Goal: Task Accomplishment & Management: Complete application form

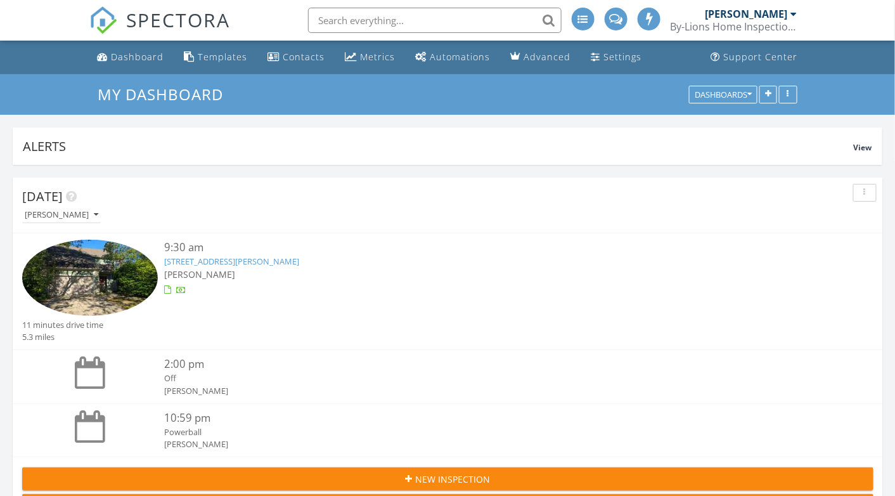
scroll to position [6, 6]
click at [436, 478] on span "New Inspection" at bounding box center [453, 478] width 75 height 13
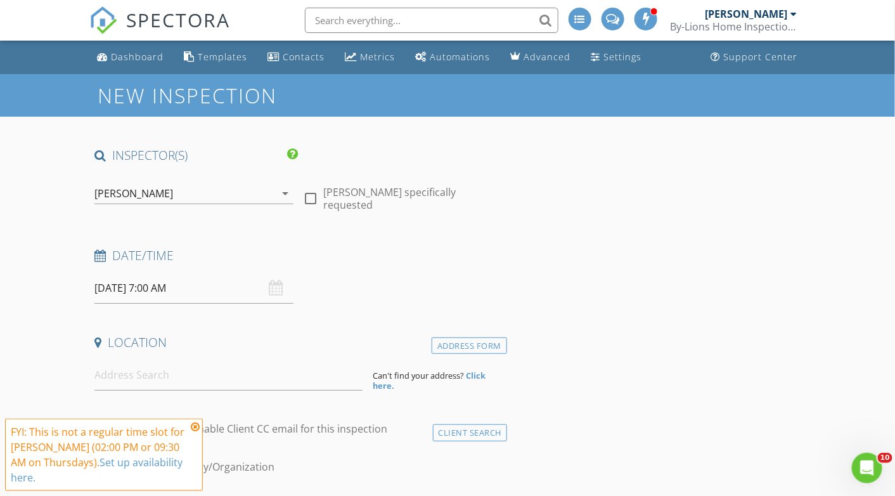
click at [220, 289] on input "08/28/2025 7:00 AM" at bounding box center [193, 288] width 199 height 31
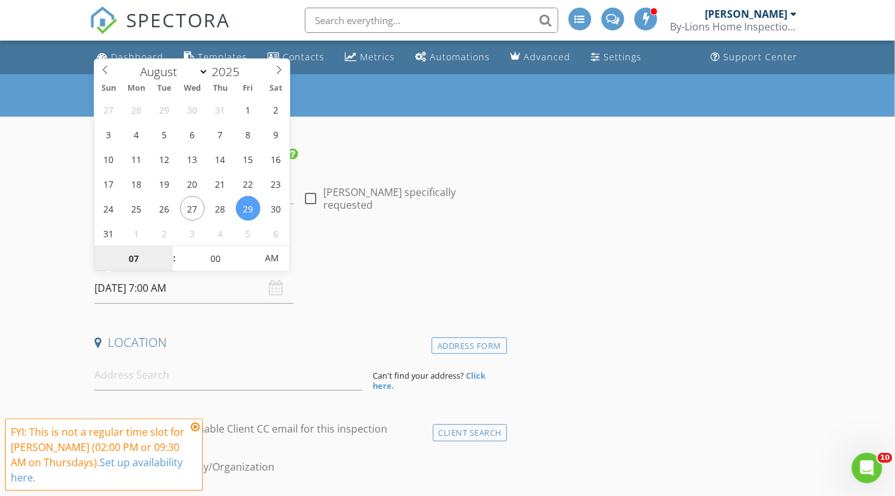
type input "08/29/2025 7:00 AM"
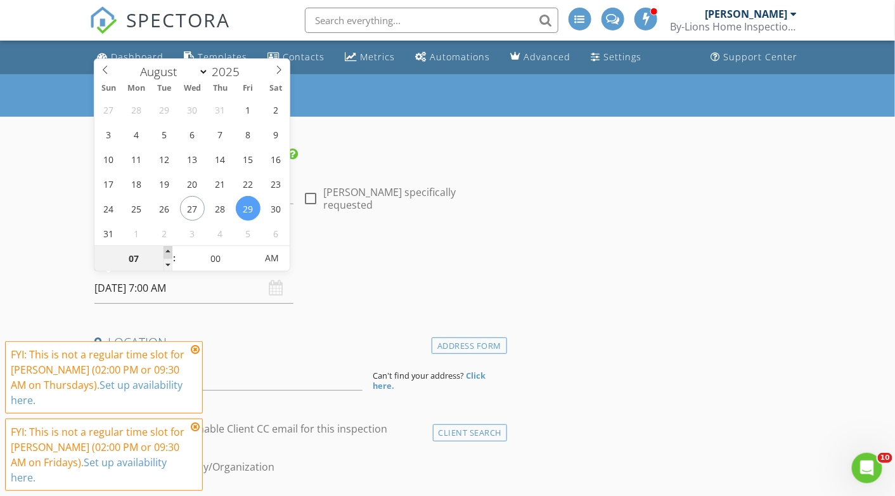
type input "08"
type input "08/29/2025 8:00 AM"
click at [169, 254] on span at bounding box center [168, 252] width 9 height 13
type input "09"
type input "08/29/2025 9:00 AM"
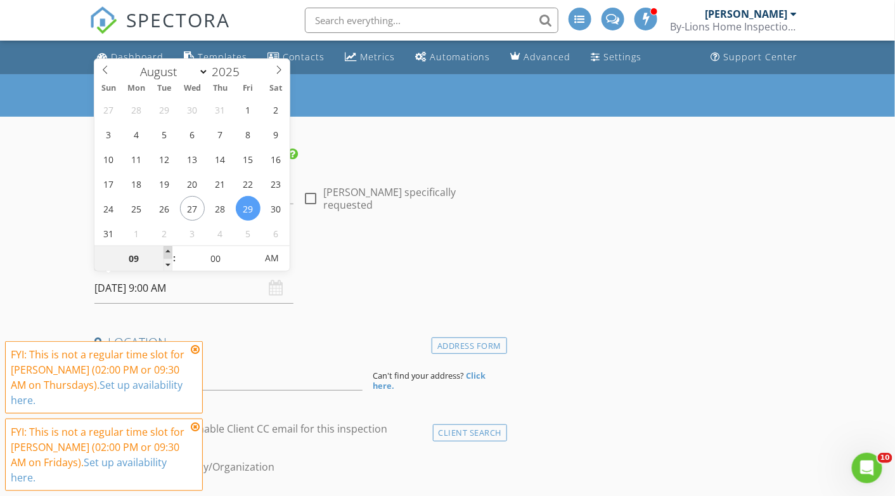
click at [169, 254] on span at bounding box center [168, 252] width 9 height 13
type input "05"
type input "08/29/2025 9:05 AM"
click at [250, 249] on span at bounding box center [250, 252] width 9 height 13
type input "10"
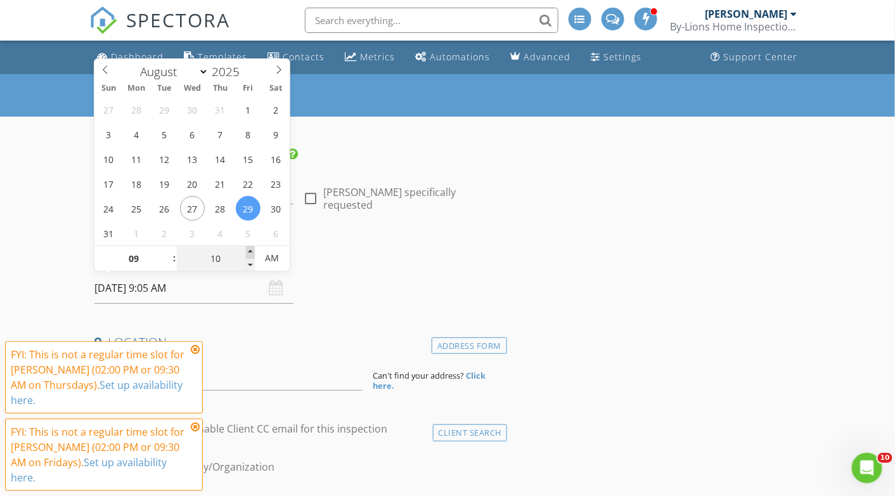
type input "08/29/2025 9:10 AM"
click at [250, 249] on span at bounding box center [250, 252] width 9 height 13
type input "15"
type input "08/29/2025 9:15 AM"
click at [250, 249] on span at bounding box center [250, 252] width 9 height 13
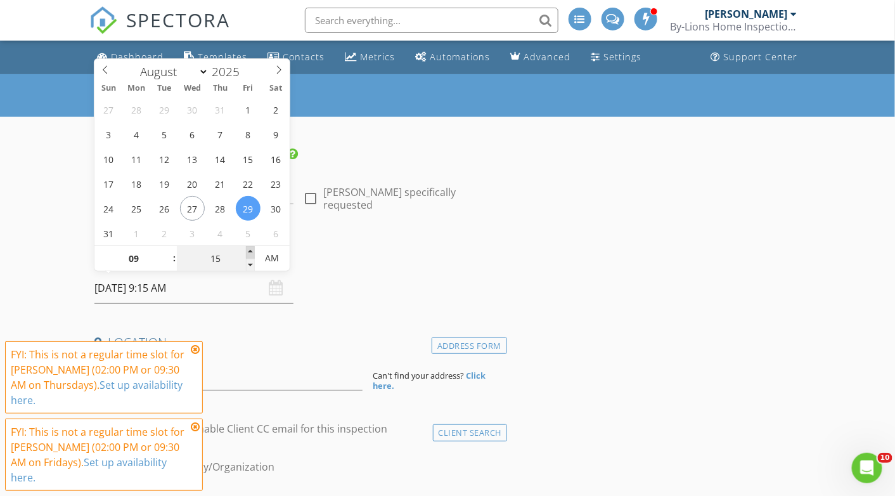
type input "20"
type input "08/29/2025 9:20 AM"
click at [250, 249] on span at bounding box center [250, 252] width 9 height 13
type input "25"
type input "08/29/2025 9:25 AM"
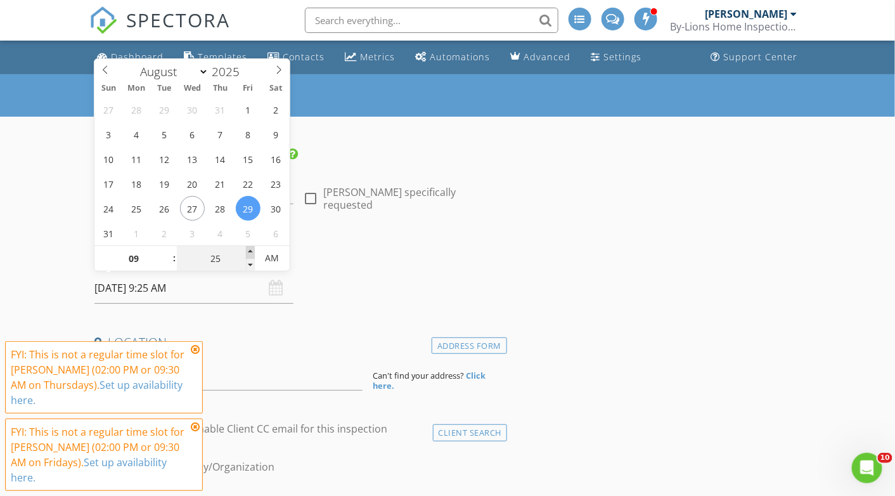
click at [250, 249] on span at bounding box center [250, 252] width 9 height 13
type input "30"
type input "[DATE] 9:30 AM"
click at [250, 249] on span at bounding box center [250, 252] width 9 height 13
click at [293, 381] on input at bounding box center [228, 375] width 268 height 31
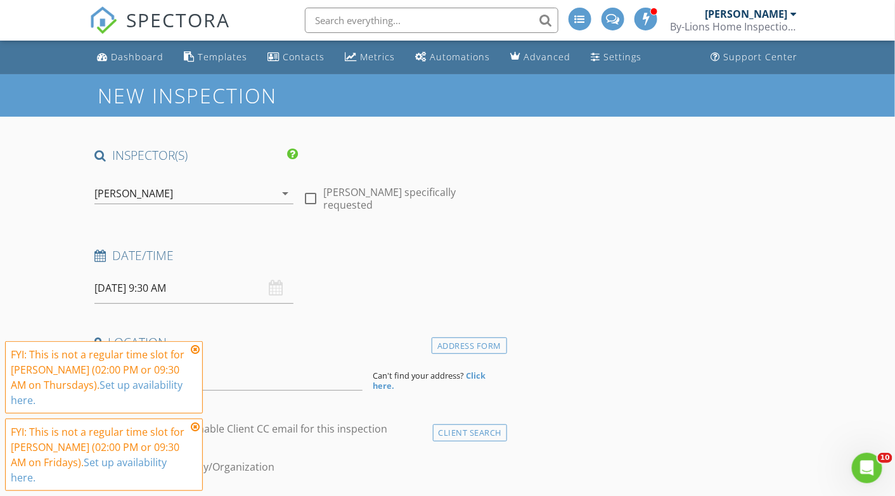
click at [195, 355] on icon at bounding box center [195, 349] width 9 height 10
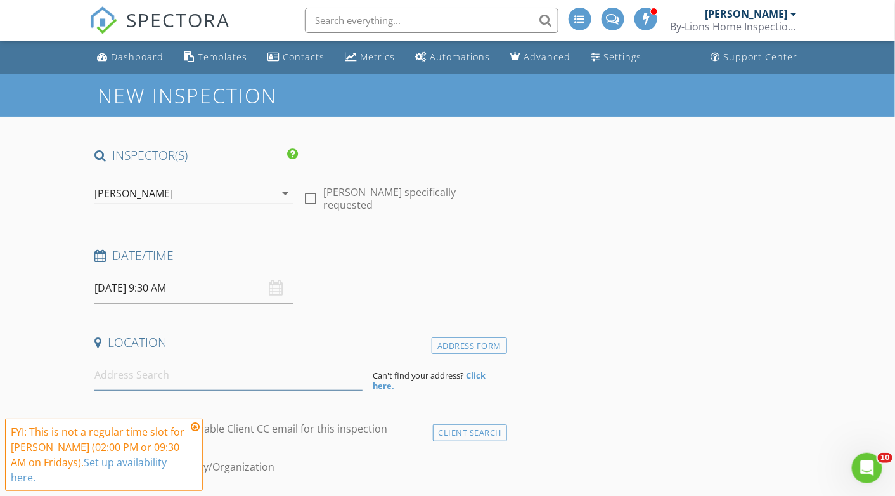
click at [184, 377] on input at bounding box center [228, 375] width 268 height 31
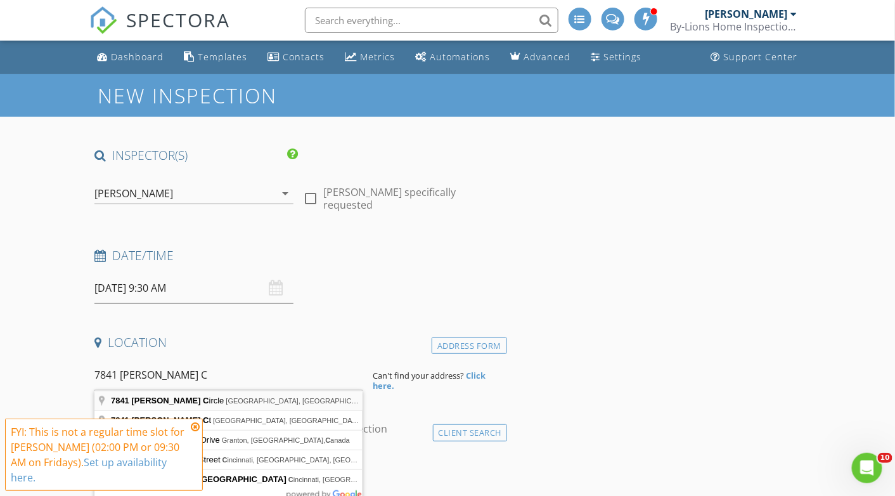
type input "7841 Breen Circle, Dublin, OH, USA"
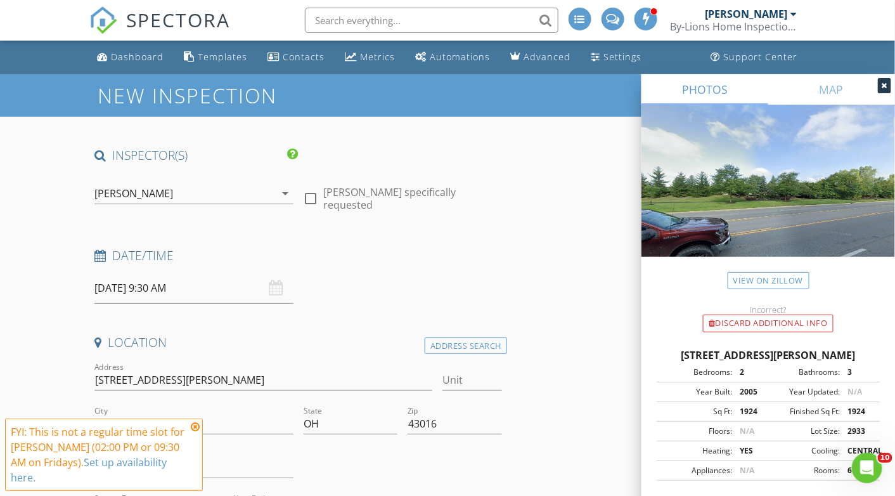
click at [883, 84] on icon at bounding box center [885, 86] width 6 height 8
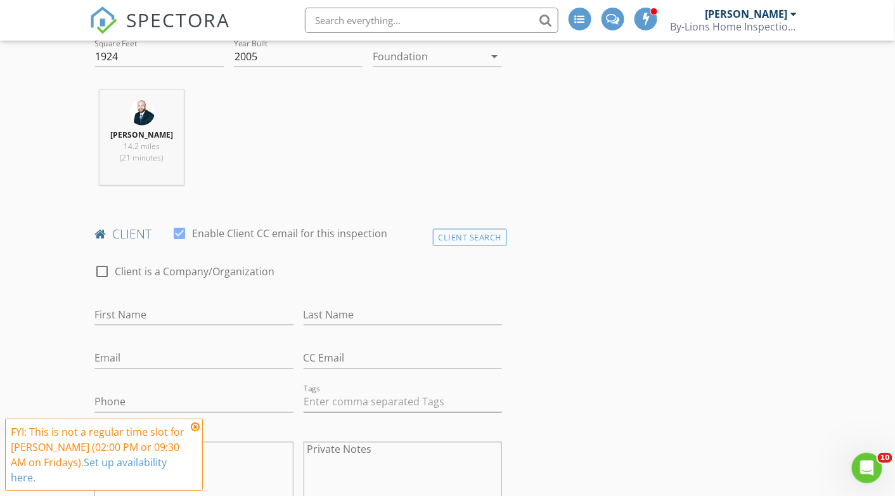
scroll to position [476, 0]
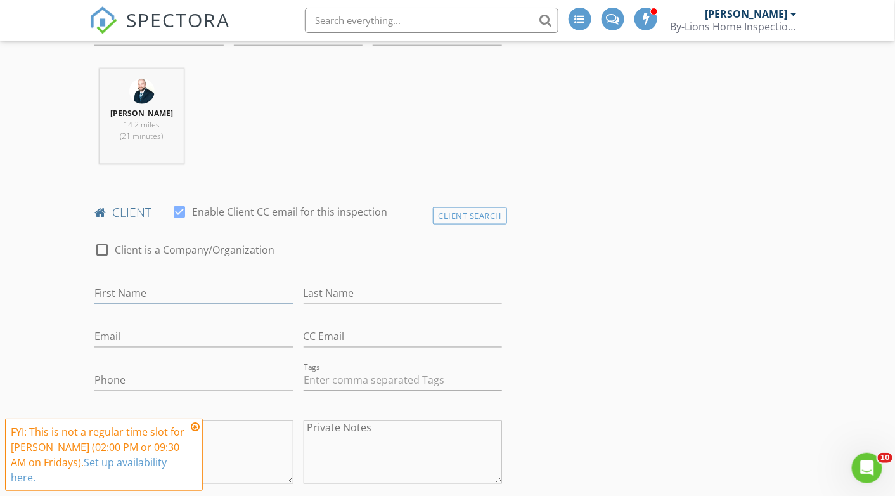
click at [140, 290] on input "First Name" at bounding box center [193, 293] width 199 height 21
type input "[PERSON_NAME]"
click at [325, 290] on input "Last Name" at bounding box center [403, 293] width 199 height 21
type input "Pelecky"
click at [211, 330] on input "Email" at bounding box center [193, 337] width 199 height 21
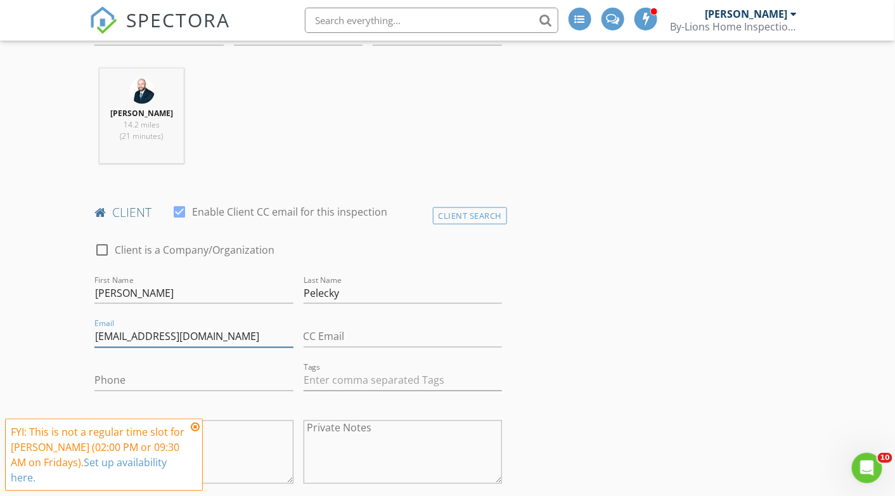
type input "[EMAIL_ADDRESS][DOMAIN_NAME]"
click at [181, 382] on input "Phone" at bounding box center [193, 380] width 199 height 21
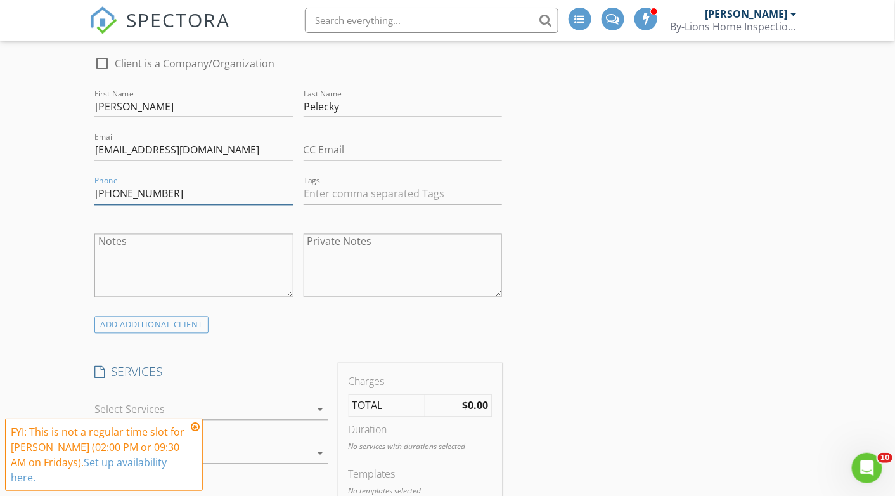
scroll to position [673, 0]
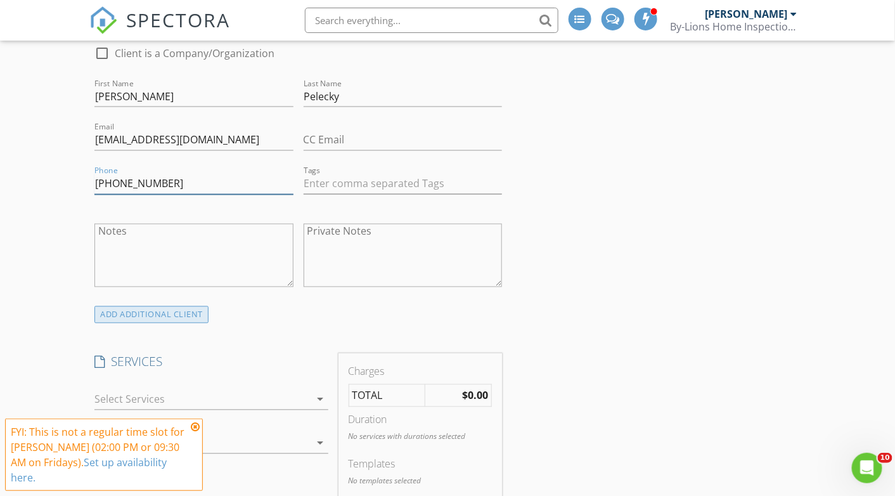
type input "[PHONE_NUMBER]"
click at [139, 316] on div "ADD ADDITIONAL client" at bounding box center [151, 314] width 114 height 17
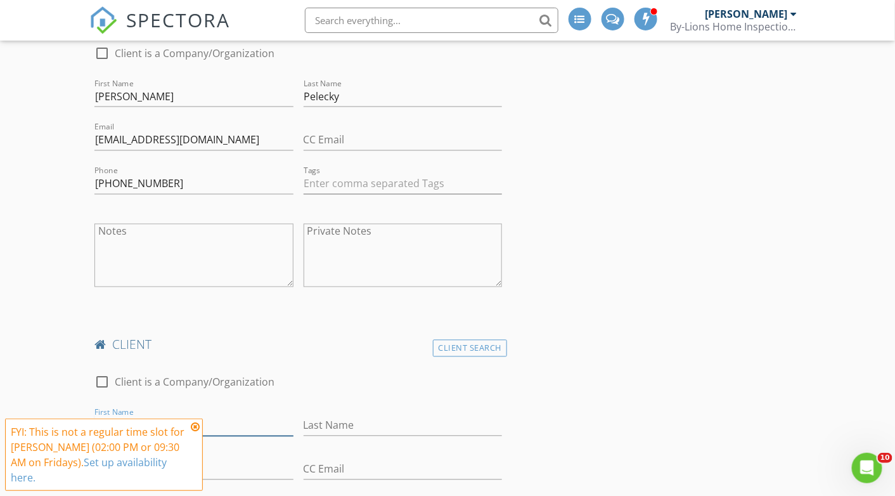
click at [124, 419] on input "First Name" at bounding box center [193, 425] width 199 height 21
type input "[PERSON_NAME]"
click at [321, 424] on input "Last Name" at bounding box center [403, 425] width 199 height 21
type input "Pelecky"
click at [197, 432] on icon at bounding box center [195, 427] width 9 height 10
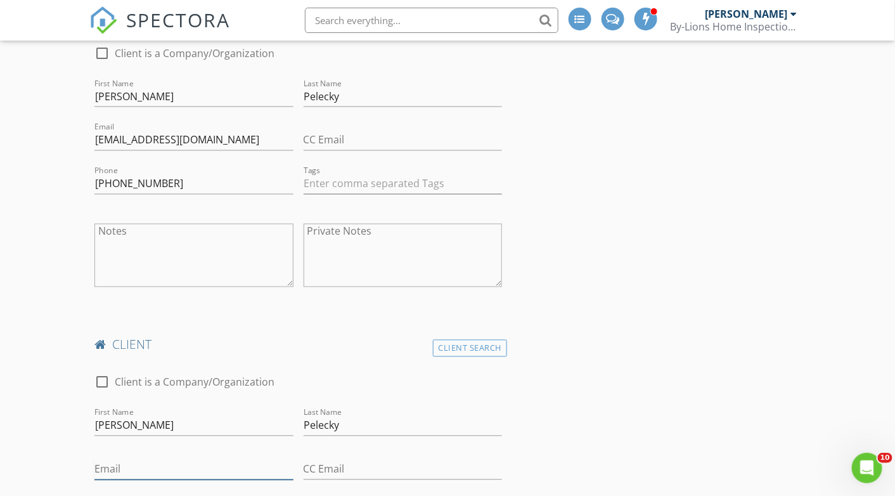
click at [185, 465] on input "Email" at bounding box center [193, 469] width 199 height 21
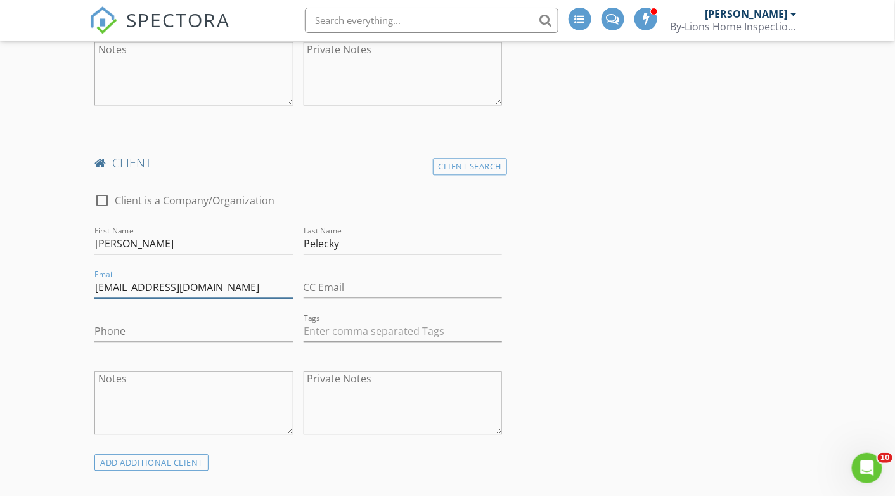
scroll to position [860, 0]
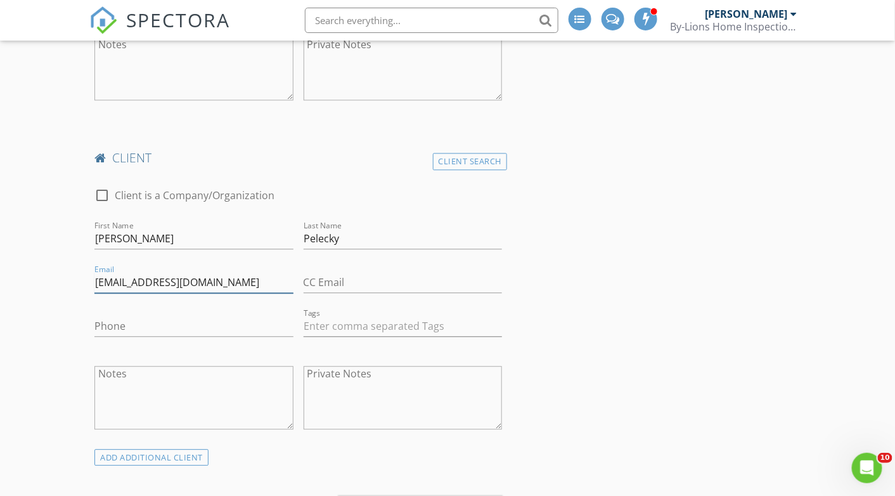
type input "[EMAIL_ADDRESS][DOMAIN_NAME]"
click at [226, 320] on input "Phone" at bounding box center [193, 326] width 199 height 21
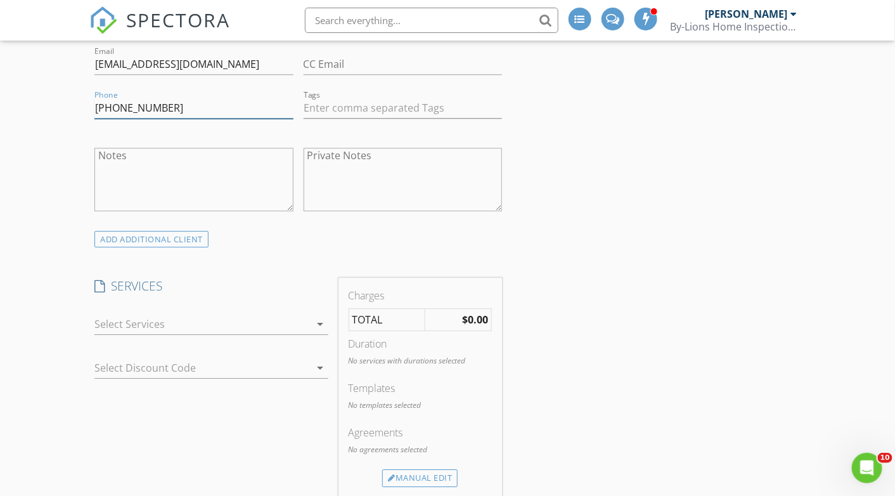
scroll to position [1081, 0]
type input "[PHONE_NUMBER]"
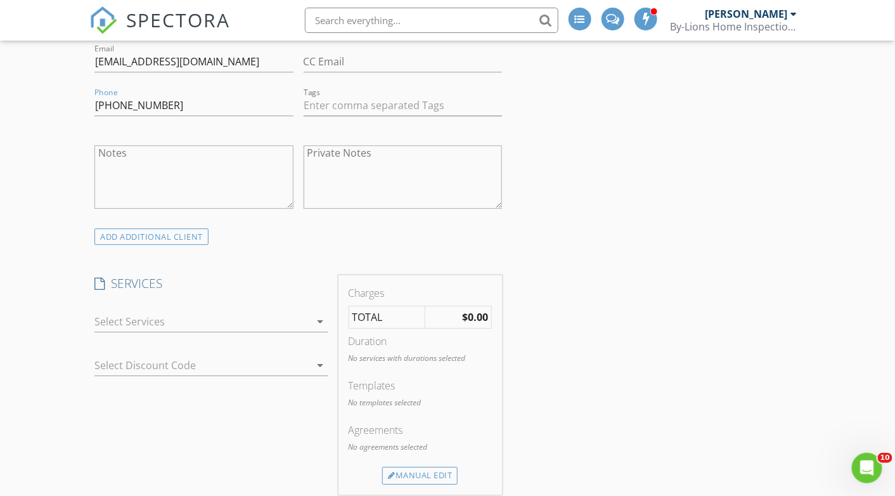
click at [321, 319] on icon "arrow_drop_down" at bounding box center [320, 321] width 15 height 15
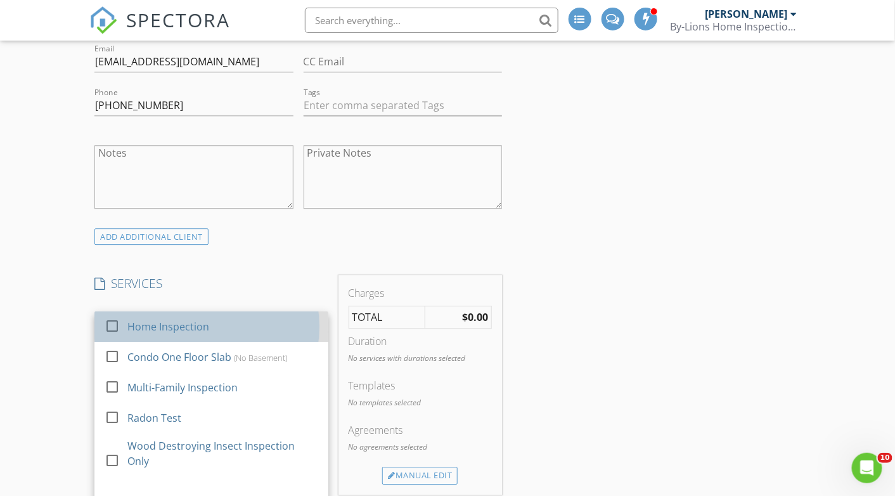
click at [238, 331] on div "Home Inspection" at bounding box center [222, 326] width 191 height 25
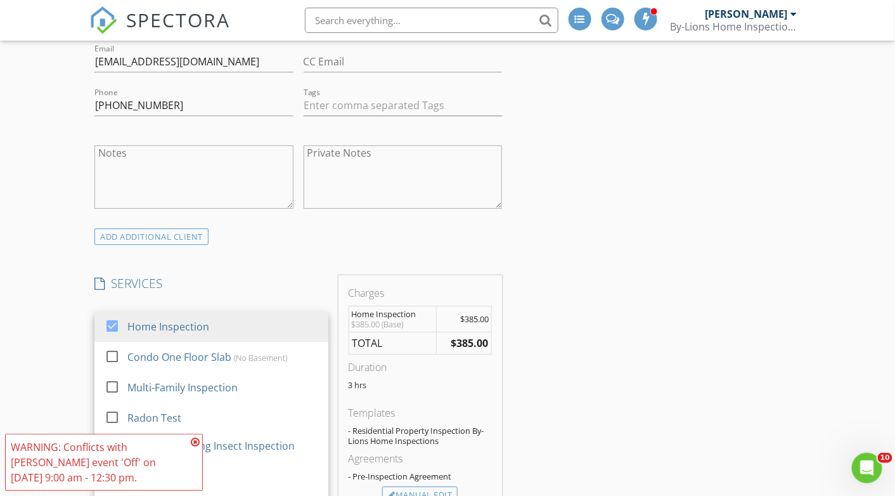
click at [620, 363] on div "INSPECTOR(S) check_box Josh Branham PRIMARY Josh Branham arrow_drop_down check_…" at bounding box center [447, 464] width 717 height 2797
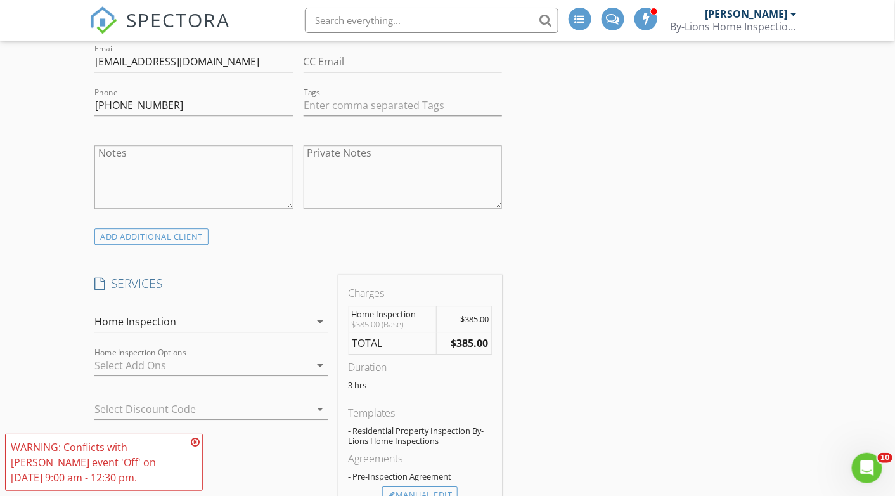
click at [197, 365] on div at bounding box center [202, 365] width 216 height 20
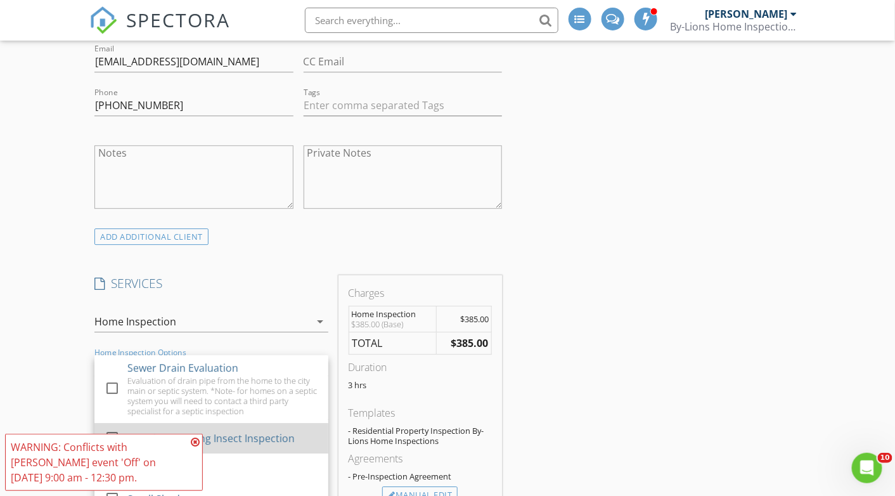
click at [110, 429] on div at bounding box center [112, 437] width 22 height 22
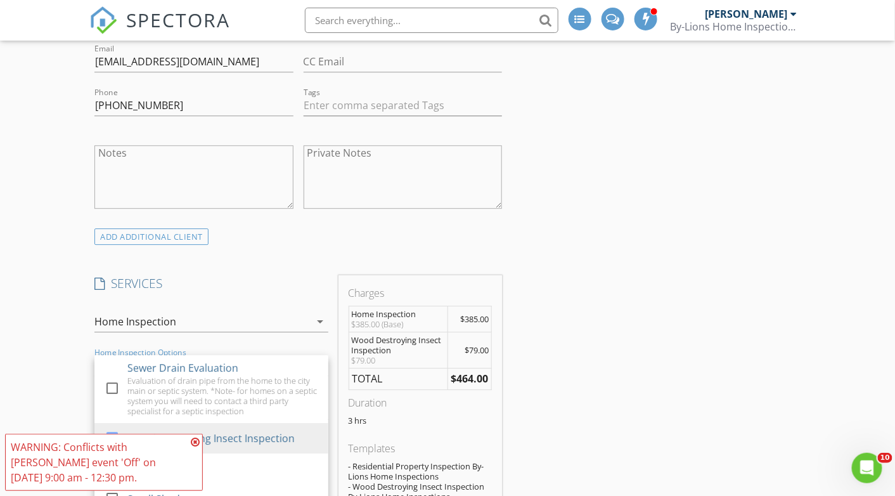
click at [654, 389] on div "INSPECTOR(S) check_box Josh Branham PRIMARY Josh Branham arrow_drop_down check_…" at bounding box center [447, 497] width 717 height 2863
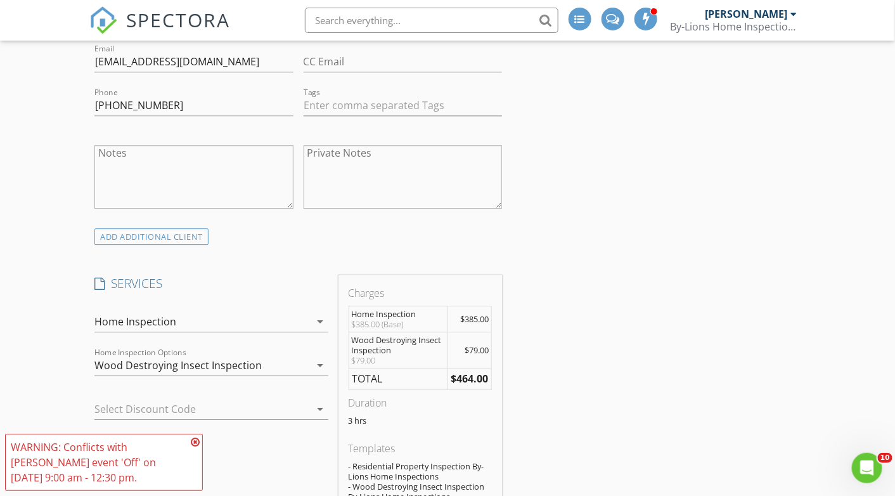
click at [322, 360] on icon "arrow_drop_down" at bounding box center [320, 365] width 15 height 15
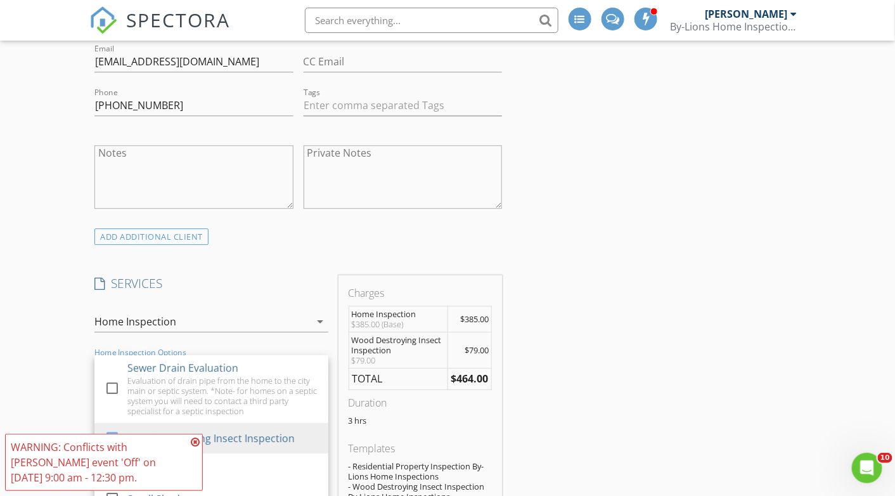
click at [198, 439] on icon at bounding box center [195, 442] width 9 height 10
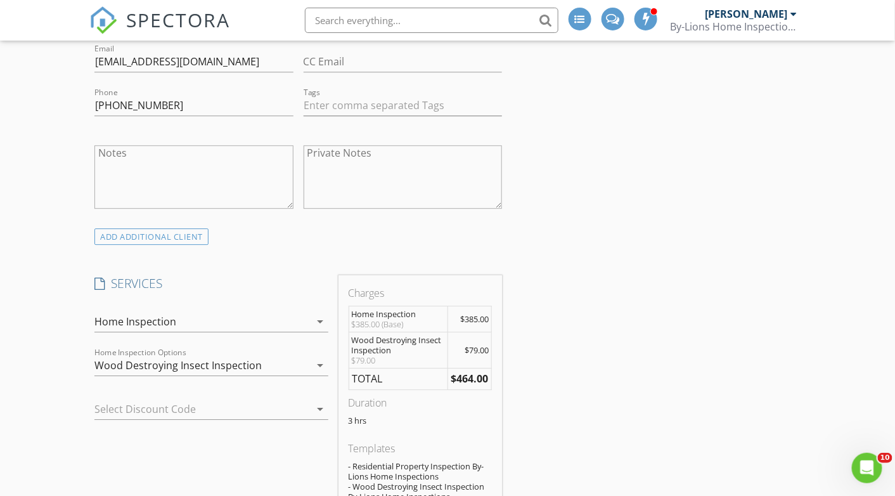
click at [284, 357] on div "Wood Destroying Insect Inspection" at bounding box center [202, 365] width 216 height 20
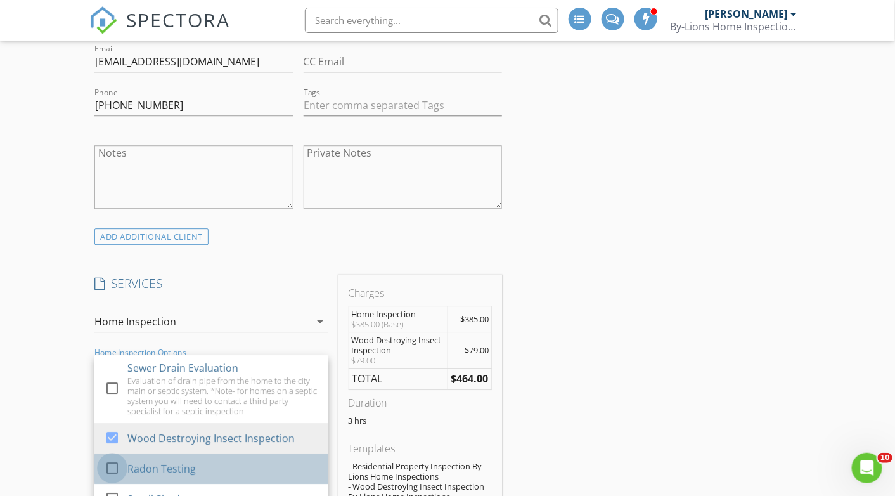
click at [108, 459] on div at bounding box center [112, 468] width 22 height 22
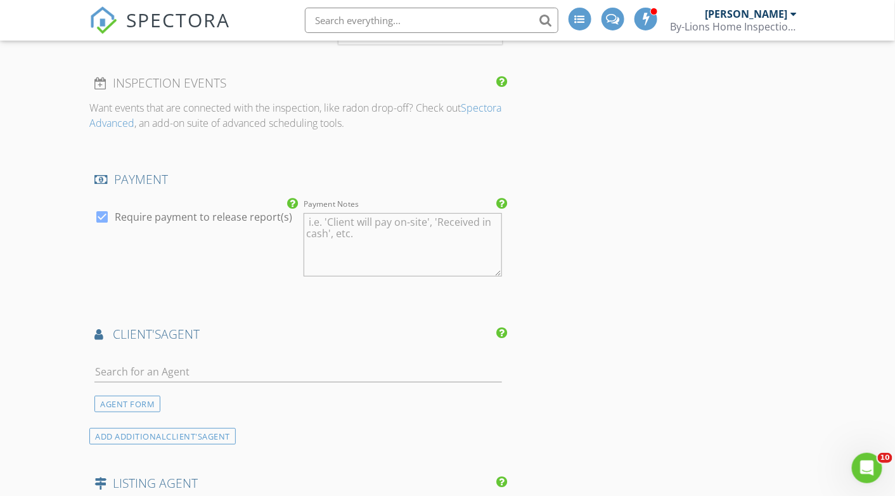
scroll to position [1657, 0]
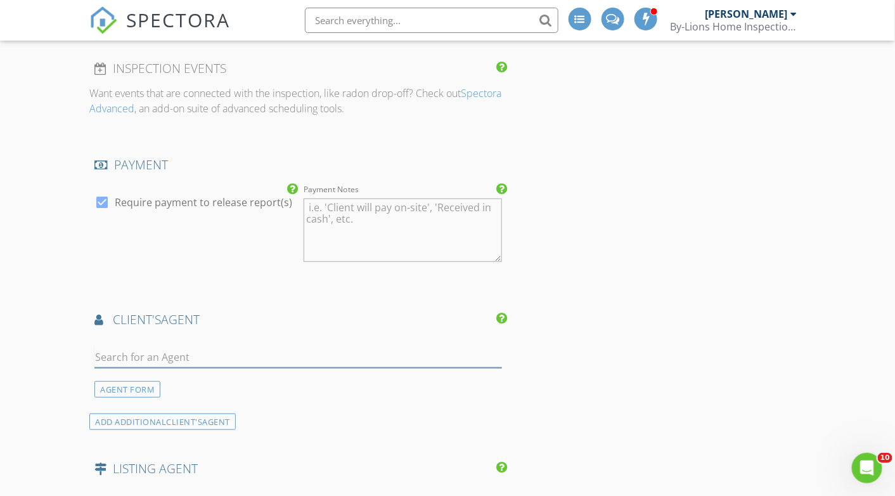
click at [298, 352] on input "text" at bounding box center [298, 357] width 408 height 21
click at [165, 360] on input "text" at bounding box center [298, 357] width 408 height 21
click at [147, 349] on input "text" at bounding box center [298, 357] width 408 height 21
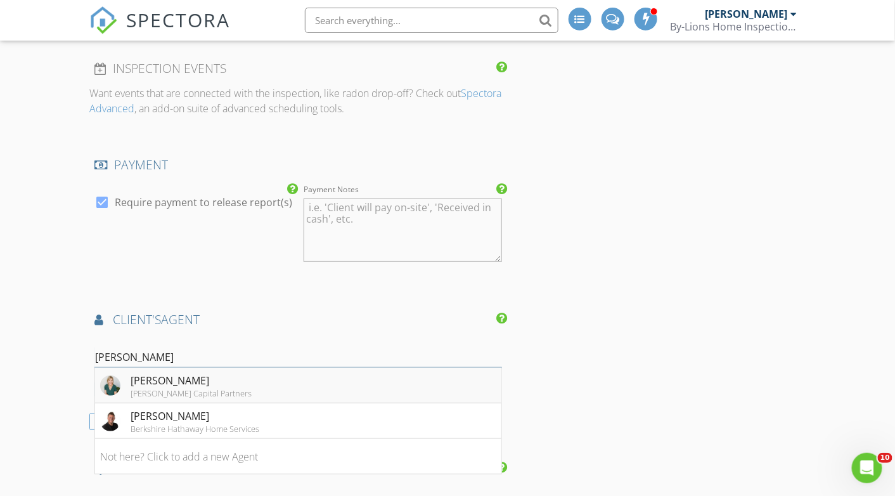
type input "[PERSON_NAME]"
click at [155, 373] on div "[PERSON_NAME]" at bounding box center [191, 380] width 121 height 15
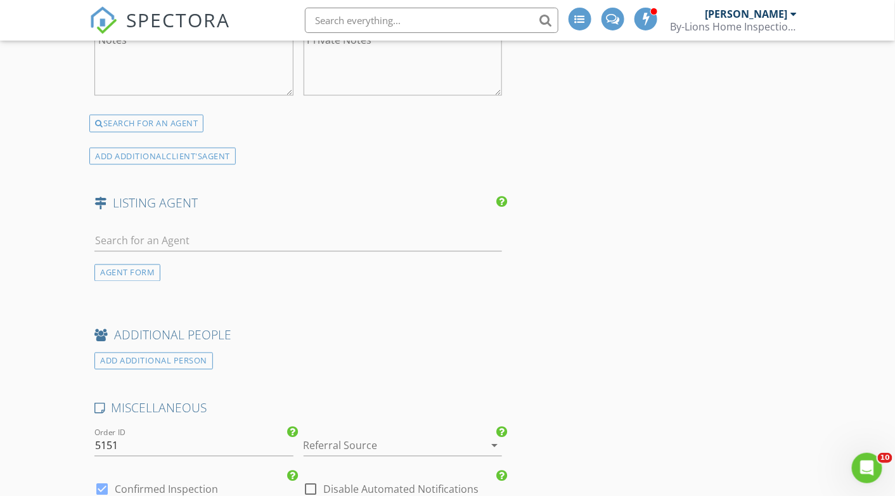
scroll to position [2156, 0]
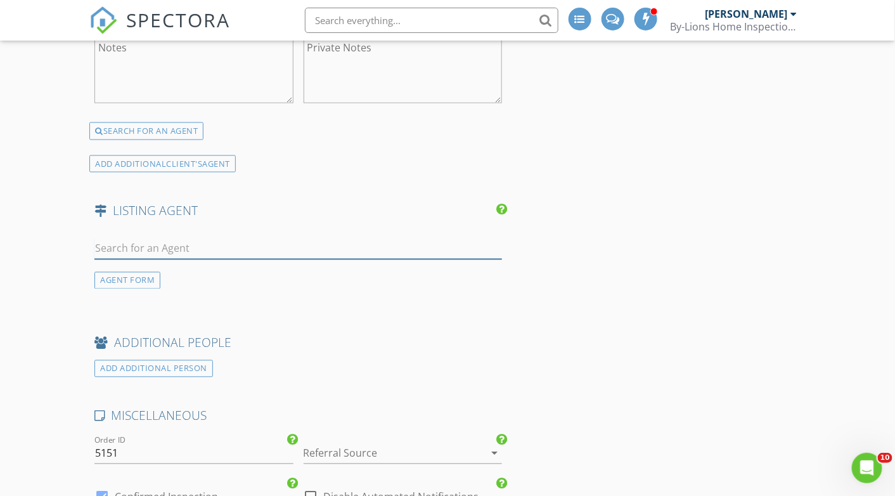
click at [251, 239] on input "text" at bounding box center [298, 248] width 408 height 21
type input "Heicher"
click at [180, 273] on div "Barbara Heicher" at bounding box center [170, 276] width 79 height 15
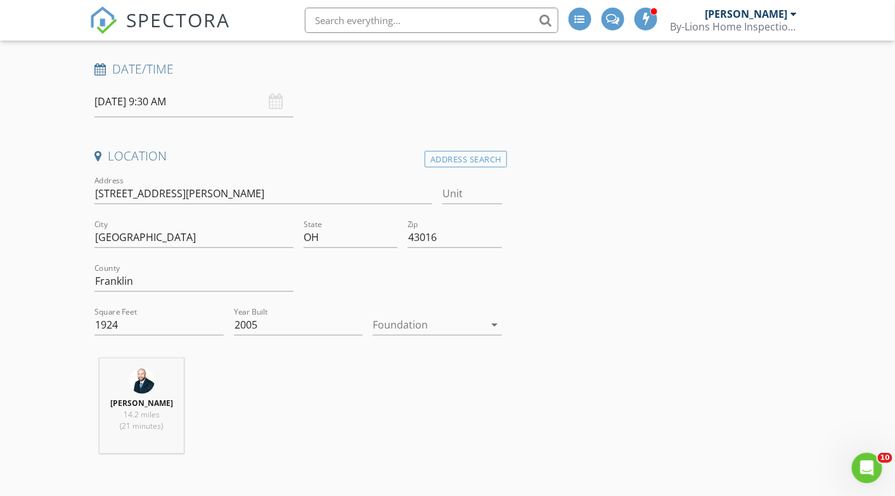
scroll to position [216, 0]
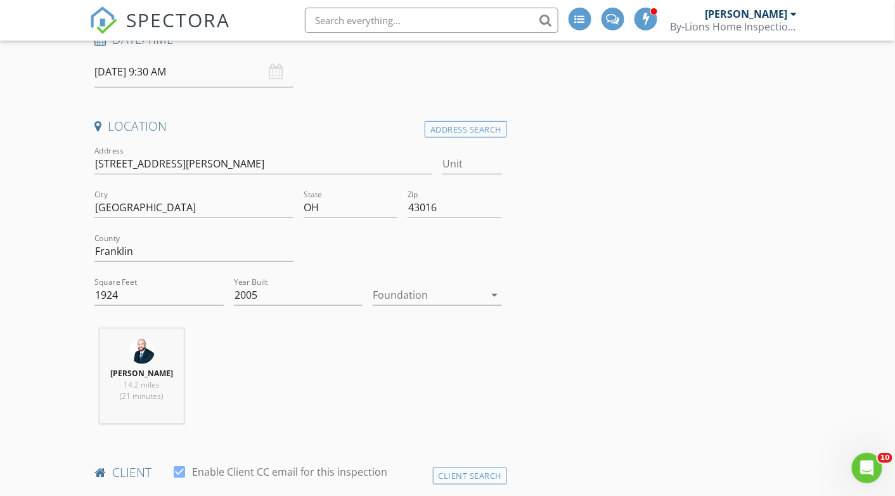
click at [478, 289] on div at bounding box center [429, 295] width 112 height 20
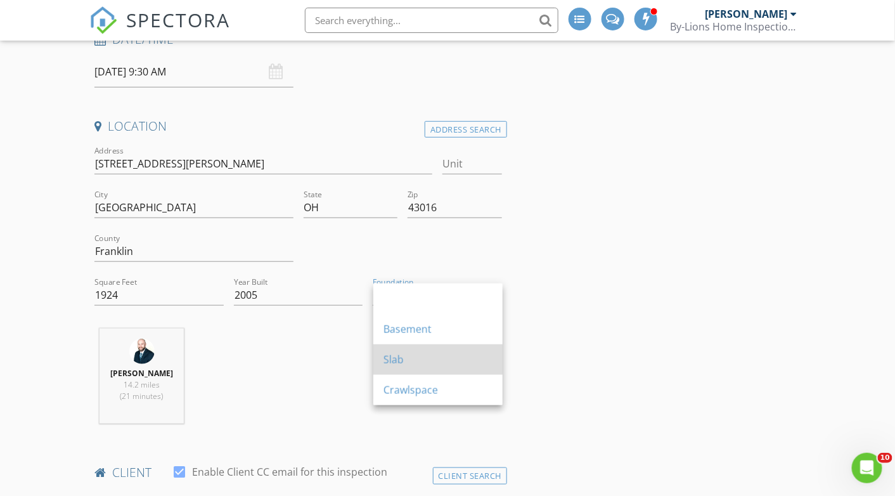
click at [407, 355] on div "Slab" at bounding box center [438, 359] width 109 height 15
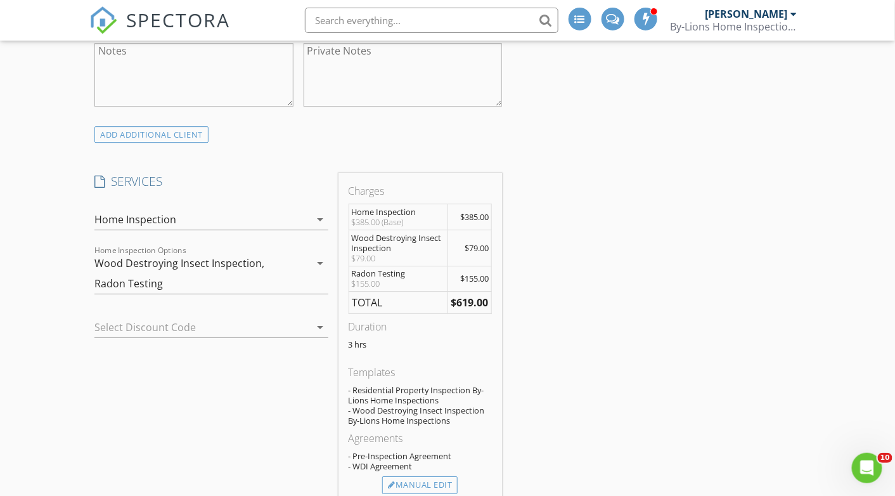
scroll to position [1185, 0]
click at [320, 209] on icon "arrow_drop_down" at bounding box center [320, 216] width 15 height 15
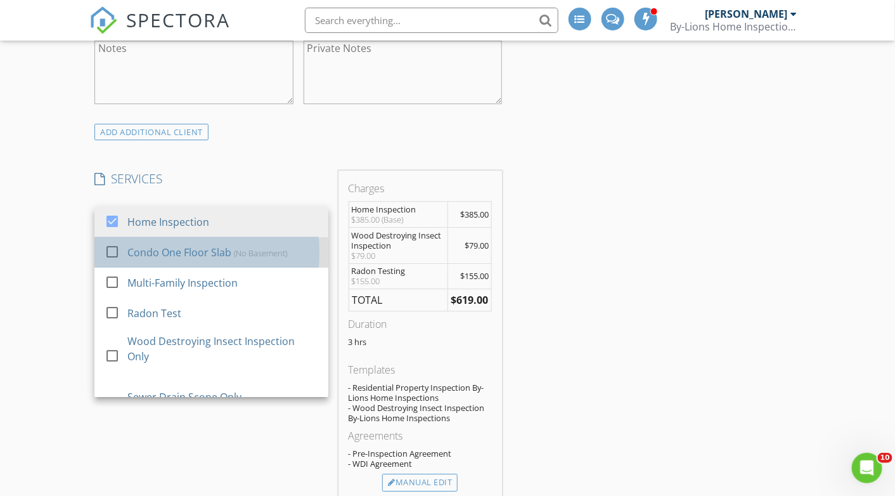
click at [186, 246] on div "Condo One Floor Slab" at bounding box center [179, 252] width 104 height 15
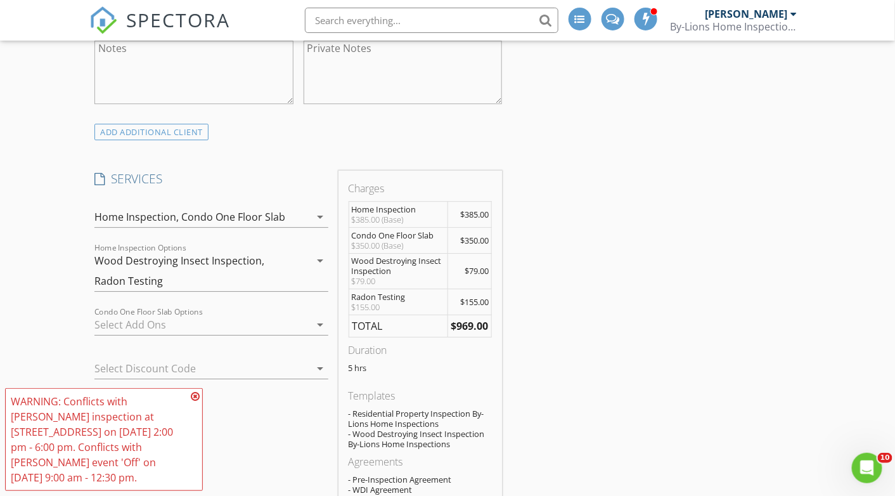
click at [320, 213] on icon "arrow_drop_down" at bounding box center [320, 216] width 15 height 15
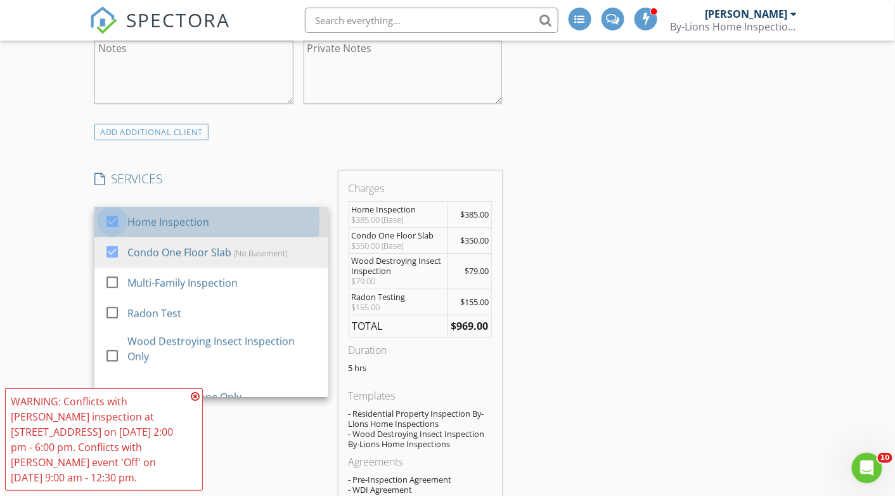
click at [112, 217] on div at bounding box center [112, 221] width 22 height 22
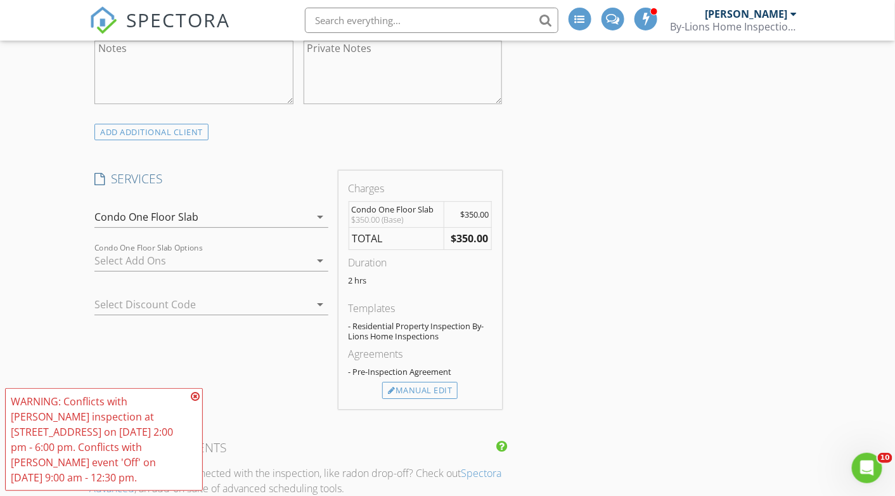
click at [311, 256] on div "arrow_drop_down" at bounding box center [320, 260] width 18 height 15
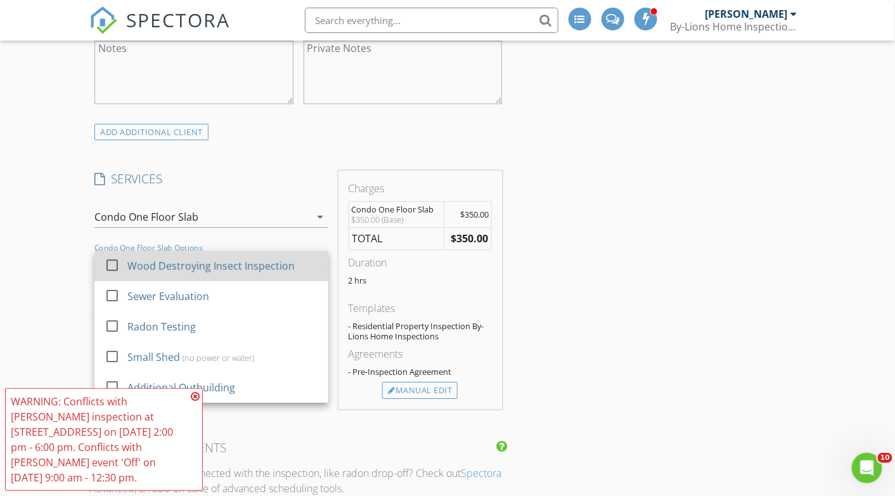
click at [164, 263] on div "Wood Destroying Insect Inspection" at bounding box center [210, 265] width 167 height 15
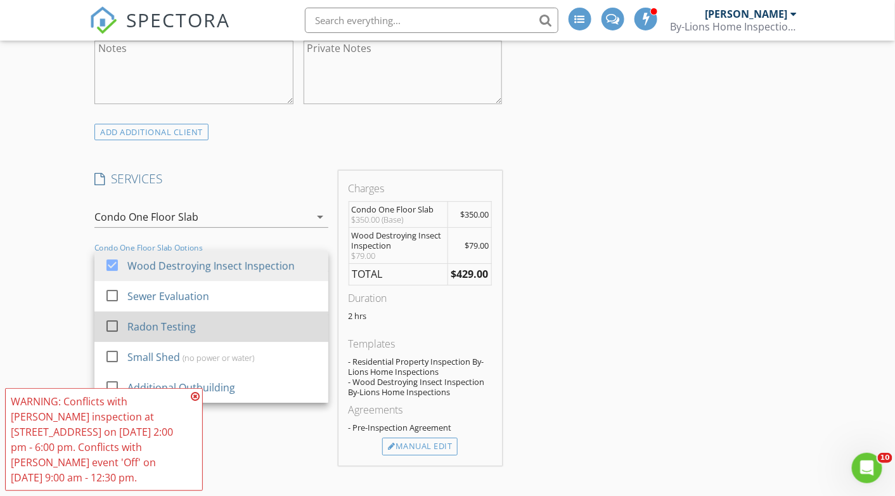
click at [109, 316] on div at bounding box center [112, 326] width 22 height 22
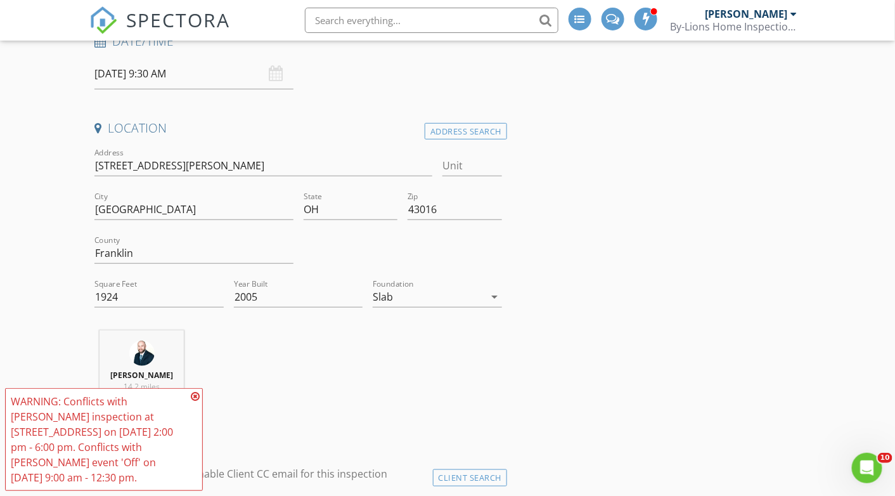
scroll to position [207, 0]
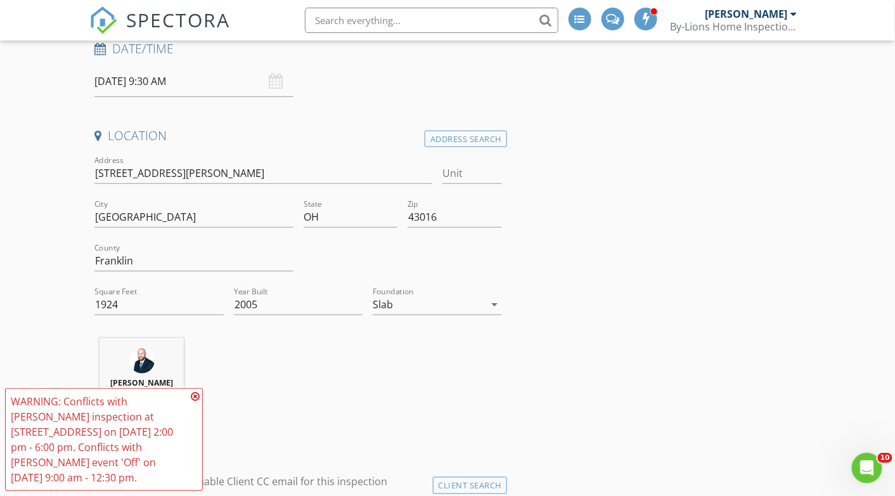
click at [195, 398] on icon at bounding box center [195, 396] width 9 height 10
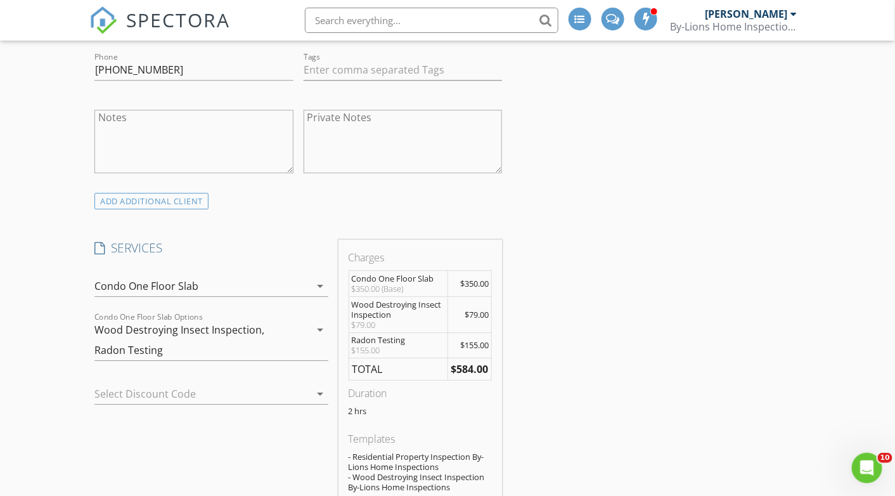
scroll to position [1129, 0]
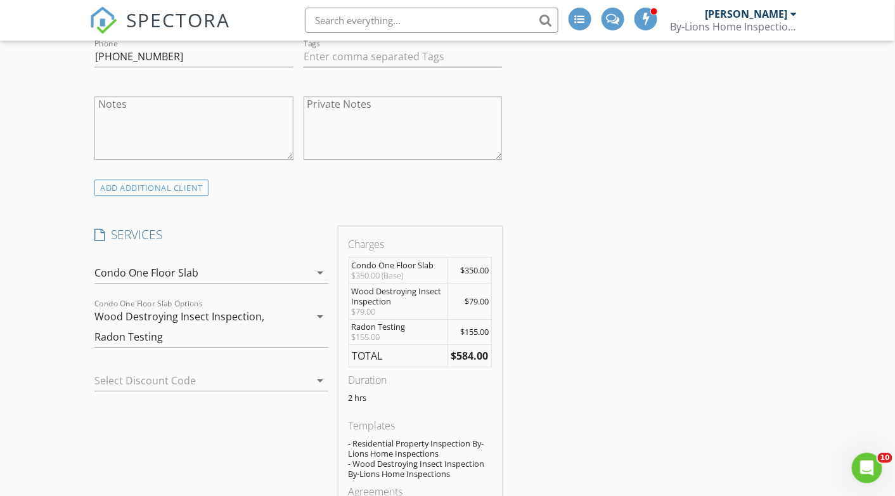
click at [320, 265] on icon "arrow_drop_down" at bounding box center [320, 272] width 15 height 15
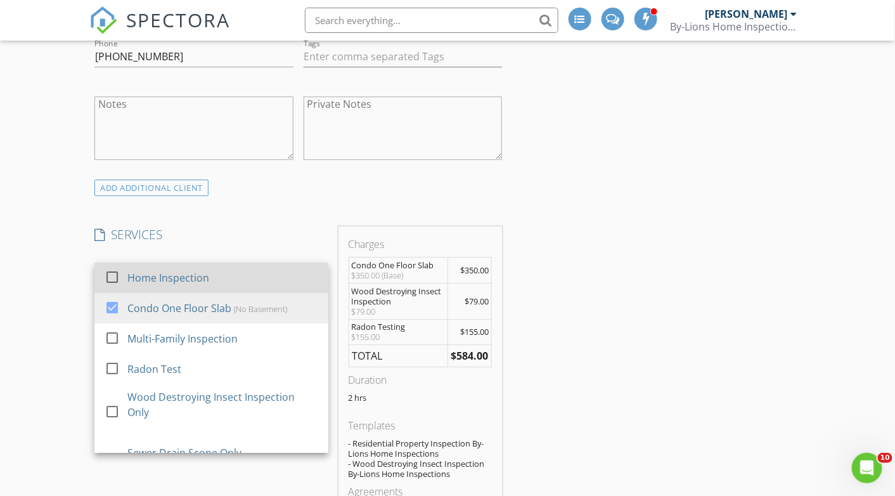
click at [184, 280] on div "Home Inspection" at bounding box center [168, 277] width 82 height 15
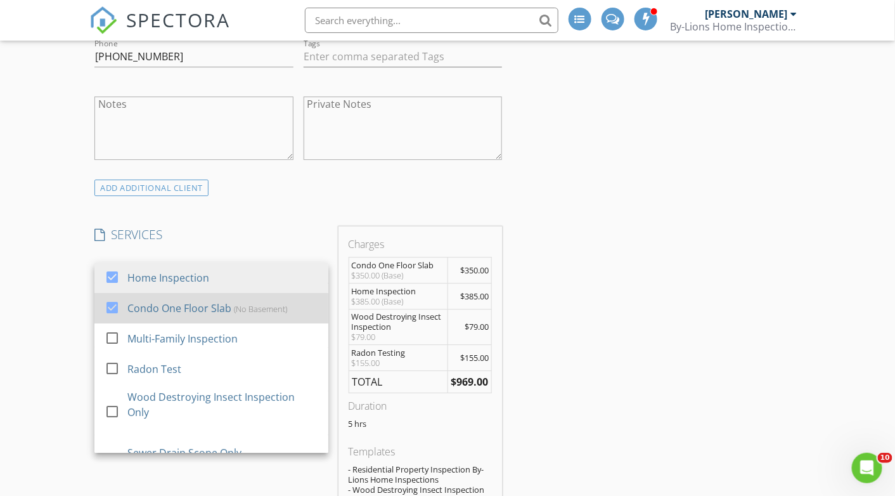
click at [114, 302] on div at bounding box center [112, 307] width 22 height 22
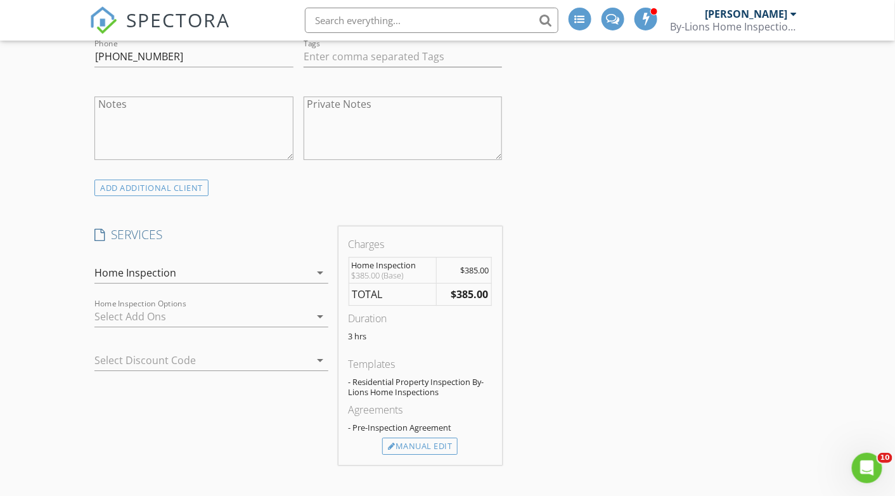
click at [315, 312] on icon "arrow_drop_down" at bounding box center [320, 316] width 15 height 15
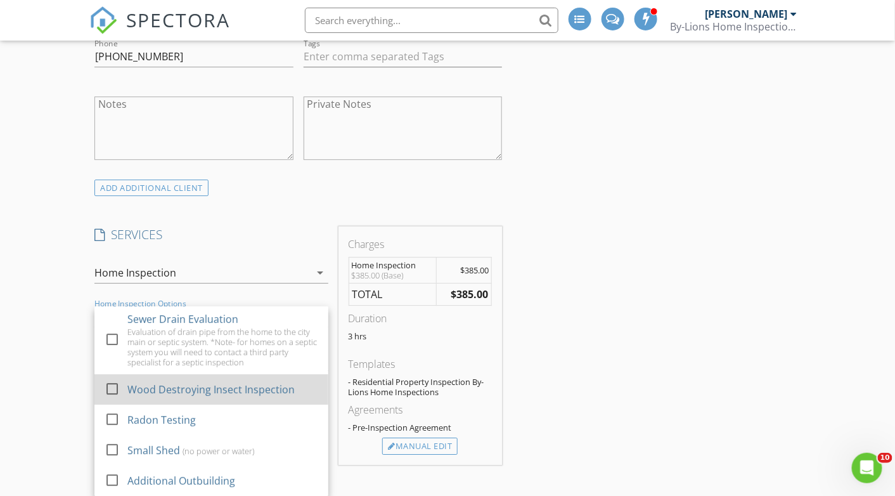
click at [114, 382] on div at bounding box center [112, 388] width 22 height 22
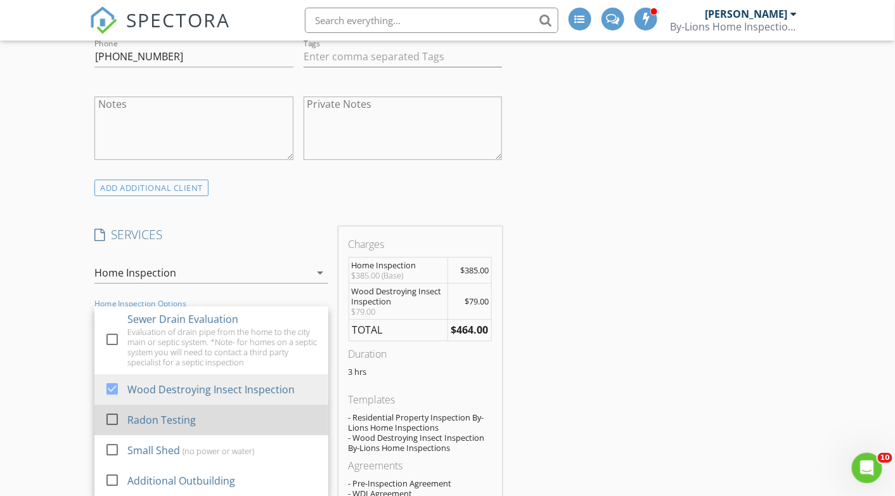
click at [110, 413] on div at bounding box center [112, 419] width 22 height 22
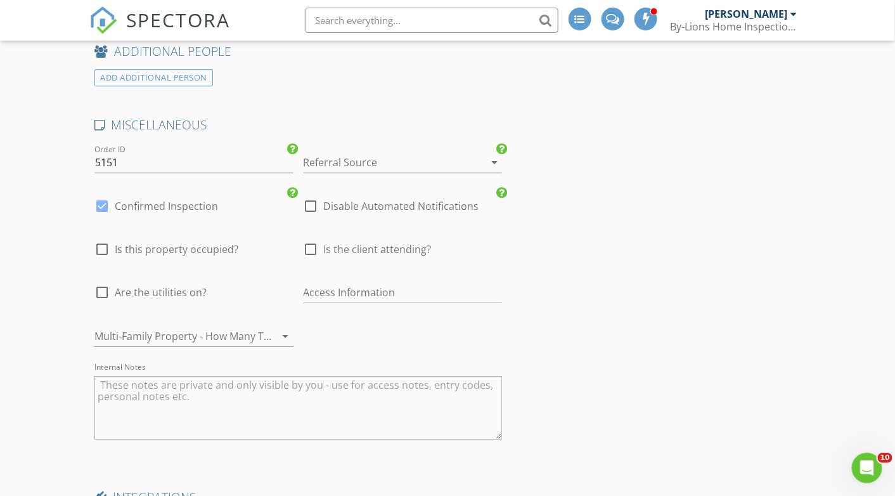
scroll to position [2709, 0]
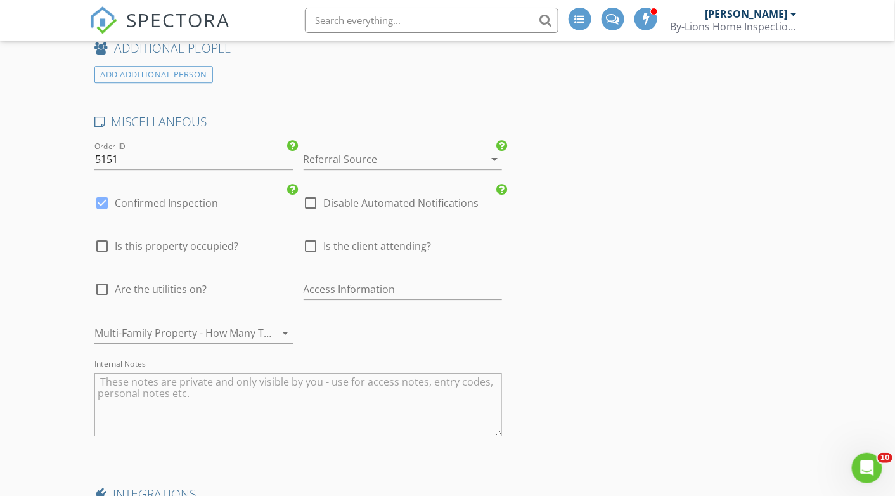
click at [104, 278] on div at bounding box center [102, 289] width 22 height 22
checkbox input "true"
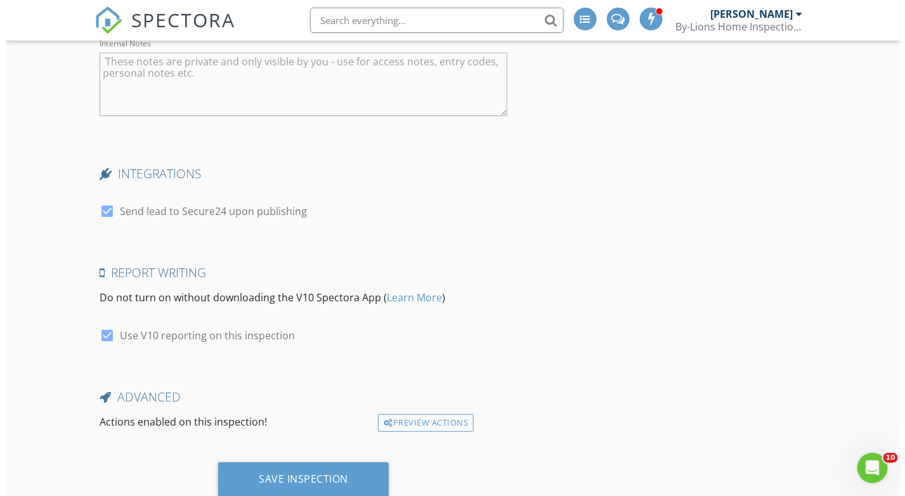
scroll to position [3059, 0]
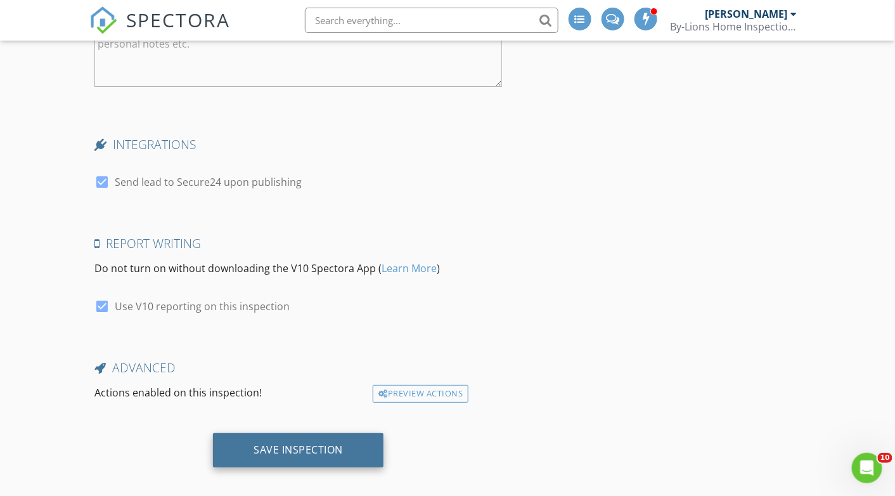
click at [305, 443] on div "Save Inspection" at bounding box center [298, 449] width 89 height 13
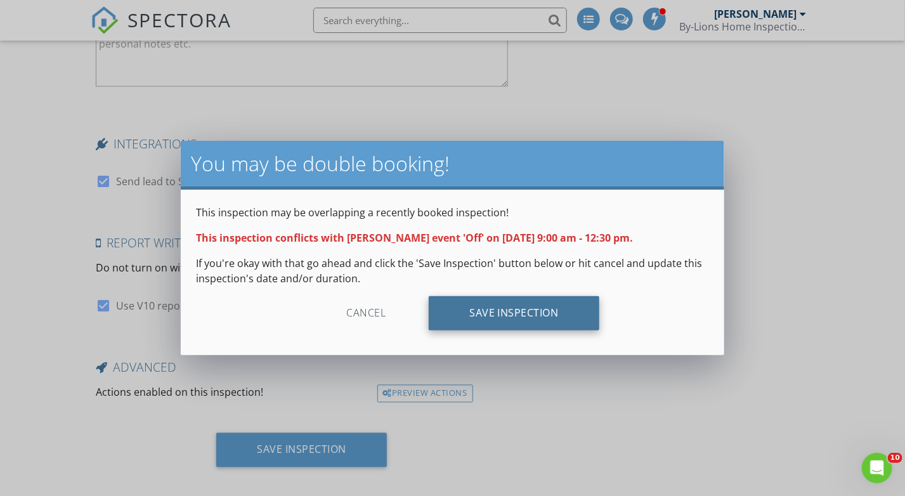
click at [493, 314] on div "Save Inspection" at bounding box center [514, 313] width 171 height 34
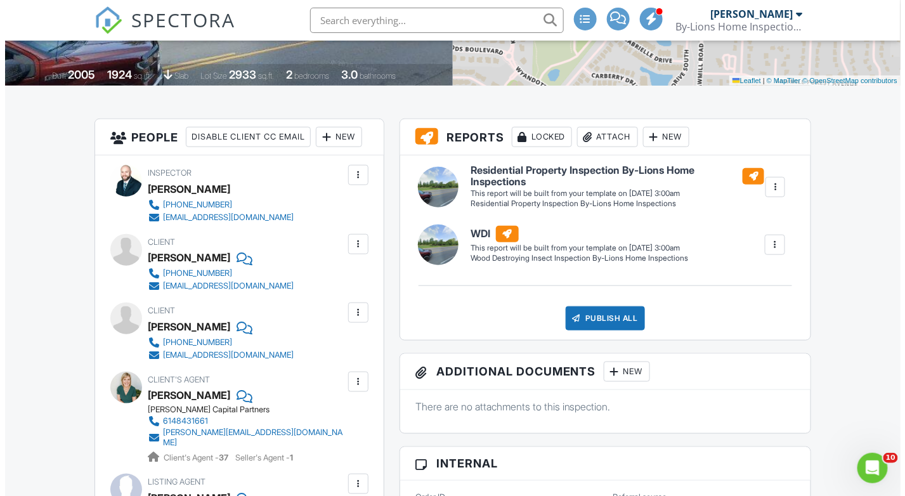
scroll to position [297, 0]
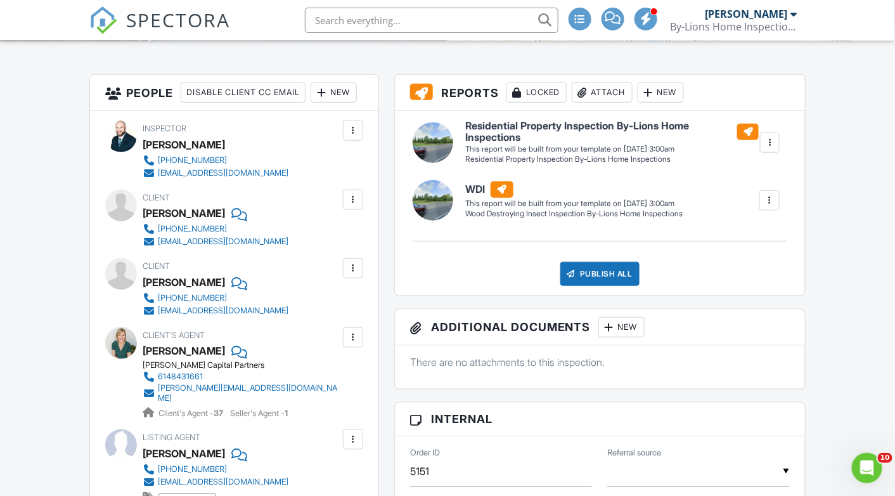
click at [351, 433] on div at bounding box center [353, 439] width 13 height 13
click at [313, 478] on li "Edit" at bounding box center [323, 478] width 65 height 32
click at [356, 433] on div at bounding box center [353, 439] width 13 height 13
click at [318, 477] on li "Edit" at bounding box center [323, 478] width 65 height 32
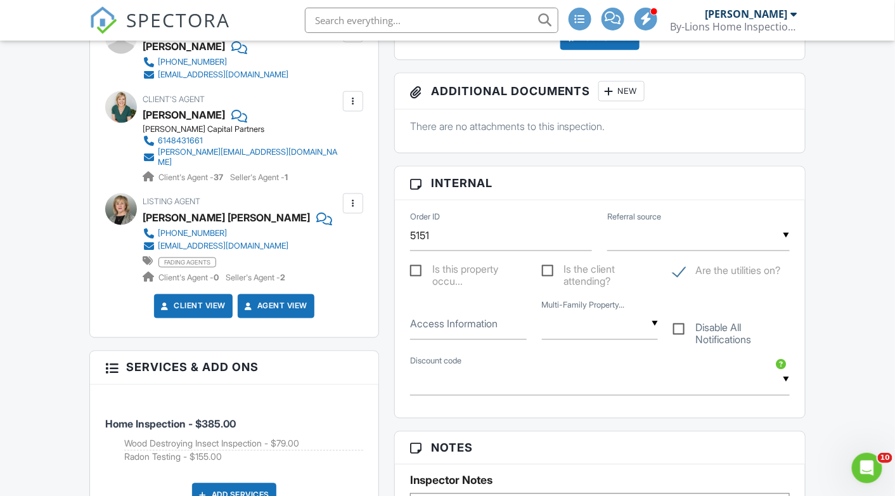
click at [457, 325] on label "Access Information" at bounding box center [454, 324] width 88 height 14
click at [457, 325] on input "Access Information" at bounding box center [468, 324] width 117 height 31
type input "supra"
click at [871, 335] on div "Dashboard Templates Contacts Metrics Automations Advanced Settings Support Cent…" at bounding box center [447, 362] width 895 height 1711
click at [858, 320] on div "Dashboard Templates Contacts Metrics Automations Advanced Settings Support Cent…" at bounding box center [447, 362] width 895 height 1711
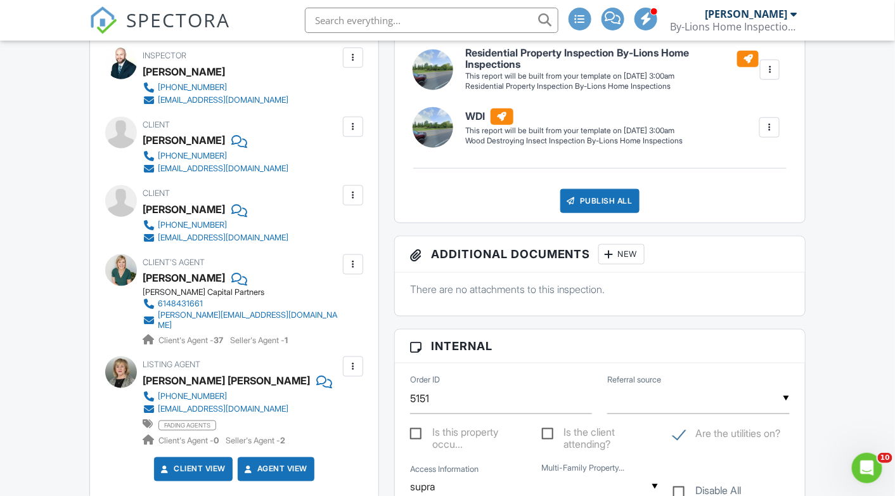
scroll to position [372, 0]
